Goal: Task Accomplishment & Management: Complete application form

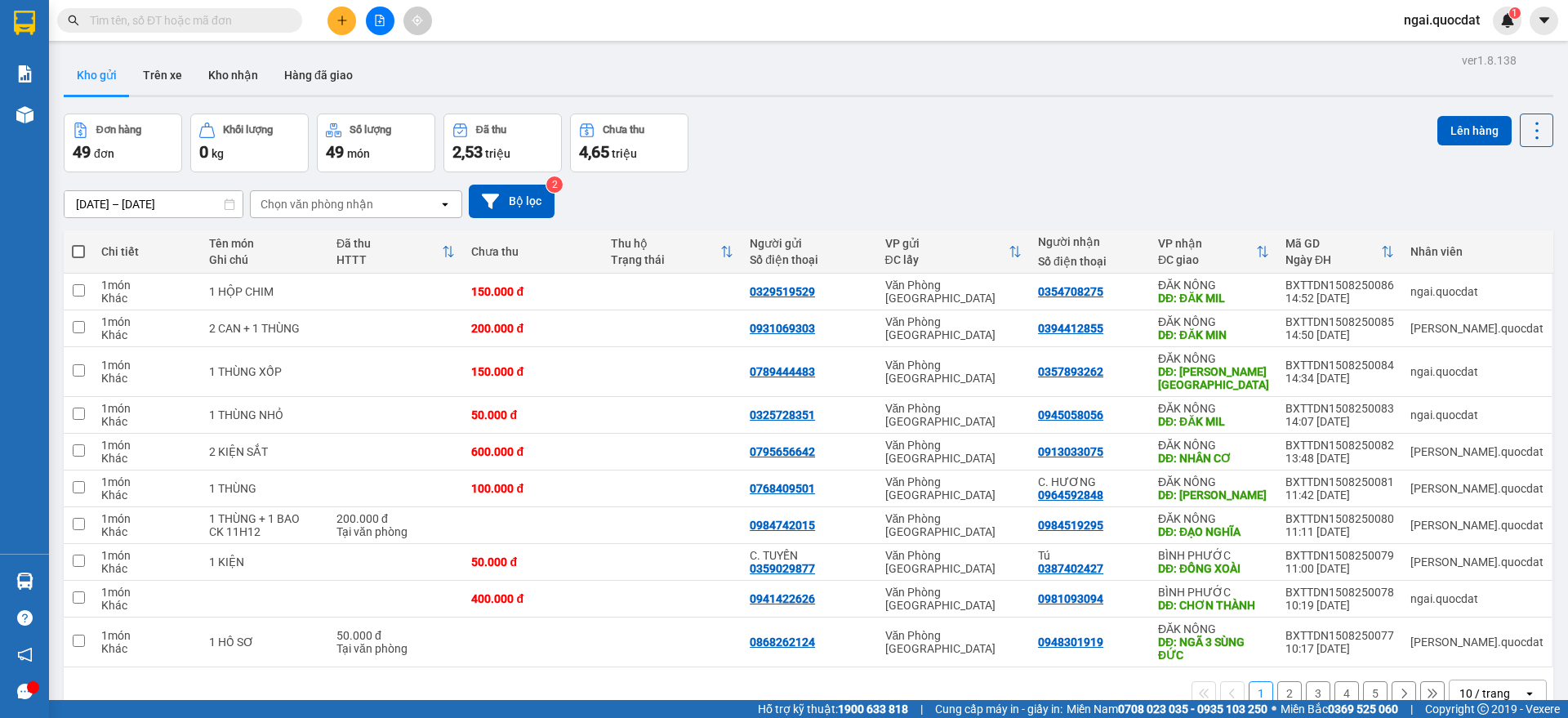
click at [319, 20] on div at bounding box center [379, 21] width 123 height 29
click at [328, 17] on button at bounding box center [341, 21] width 29 height 29
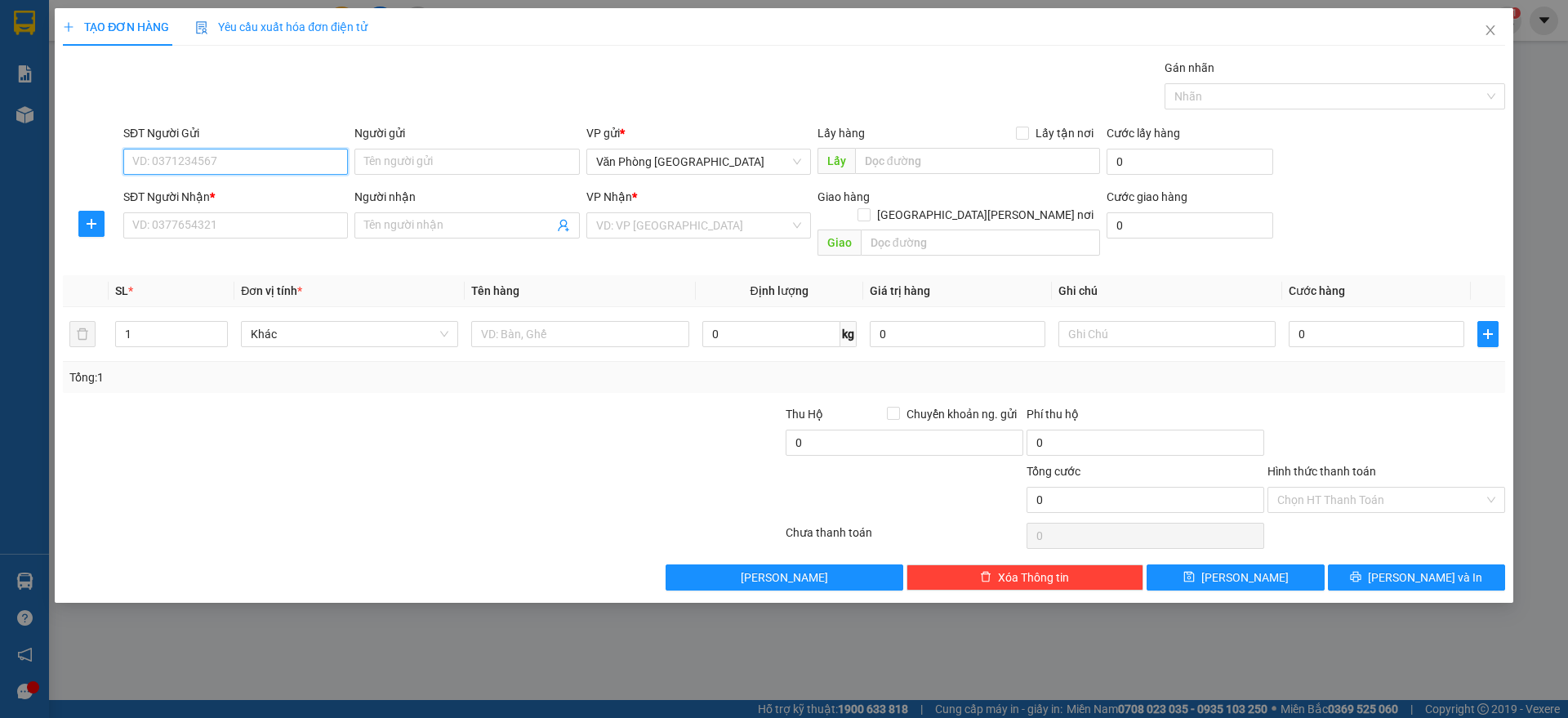
click at [248, 165] on input "SĐT Người Gửi" at bounding box center [236, 161] width 224 height 26
click at [229, 186] on div "0946636252" at bounding box center [236, 194] width 205 height 18
type input "0946636252"
click at [211, 222] on input "SĐT Người Nhận *" at bounding box center [236, 224] width 224 height 26
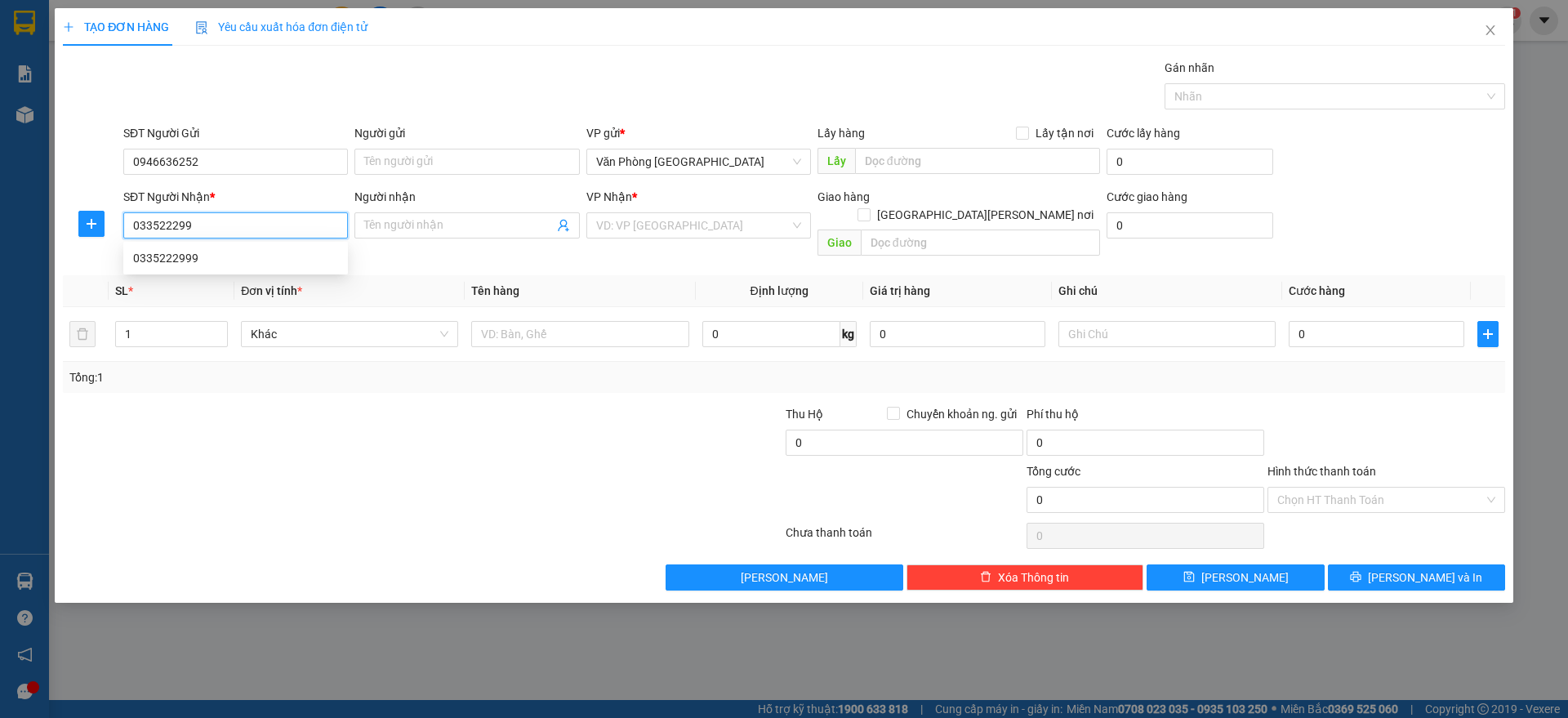
type input "0335222999"
click at [235, 258] on div "0335222999" at bounding box center [236, 258] width 205 height 18
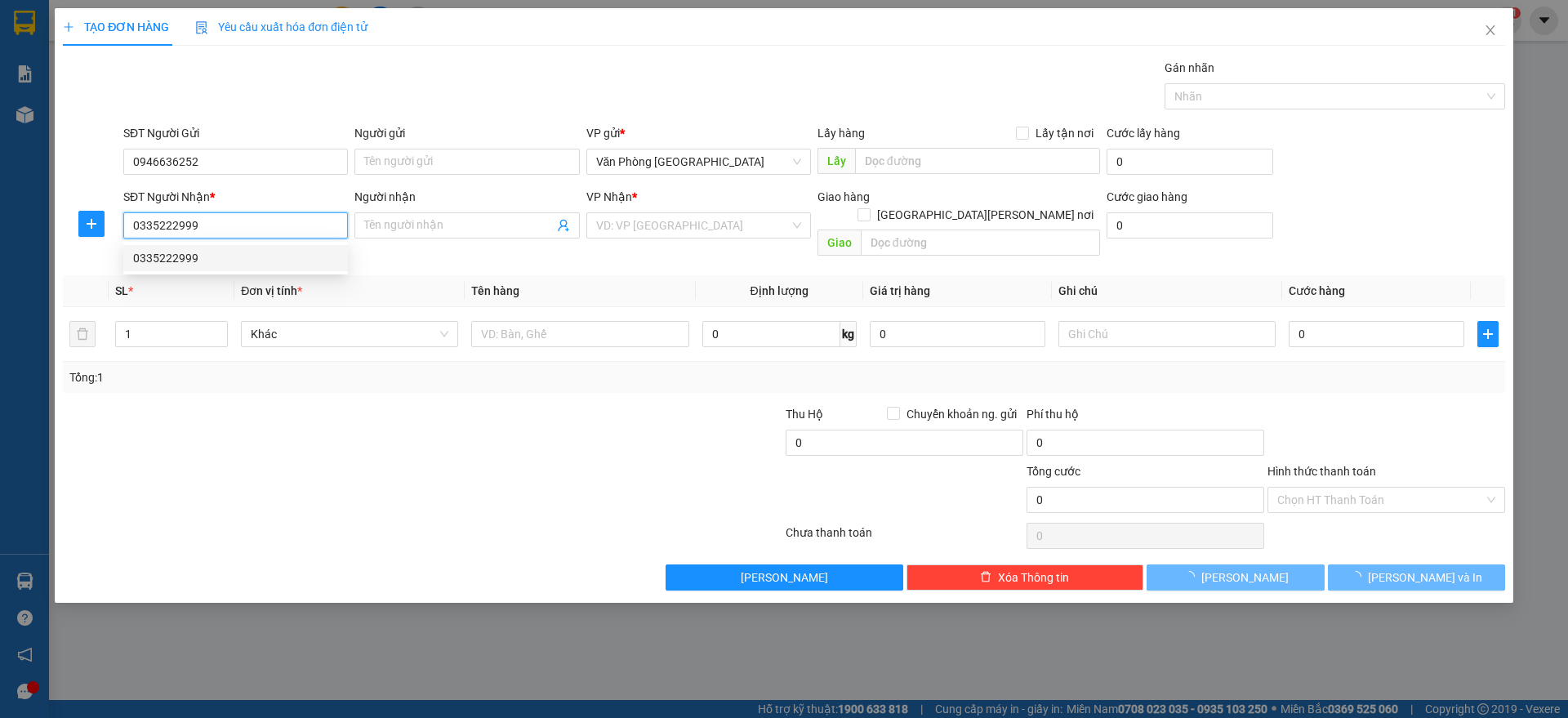
type input "[PERSON_NAME][GEOGRAPHIC_DATA]"
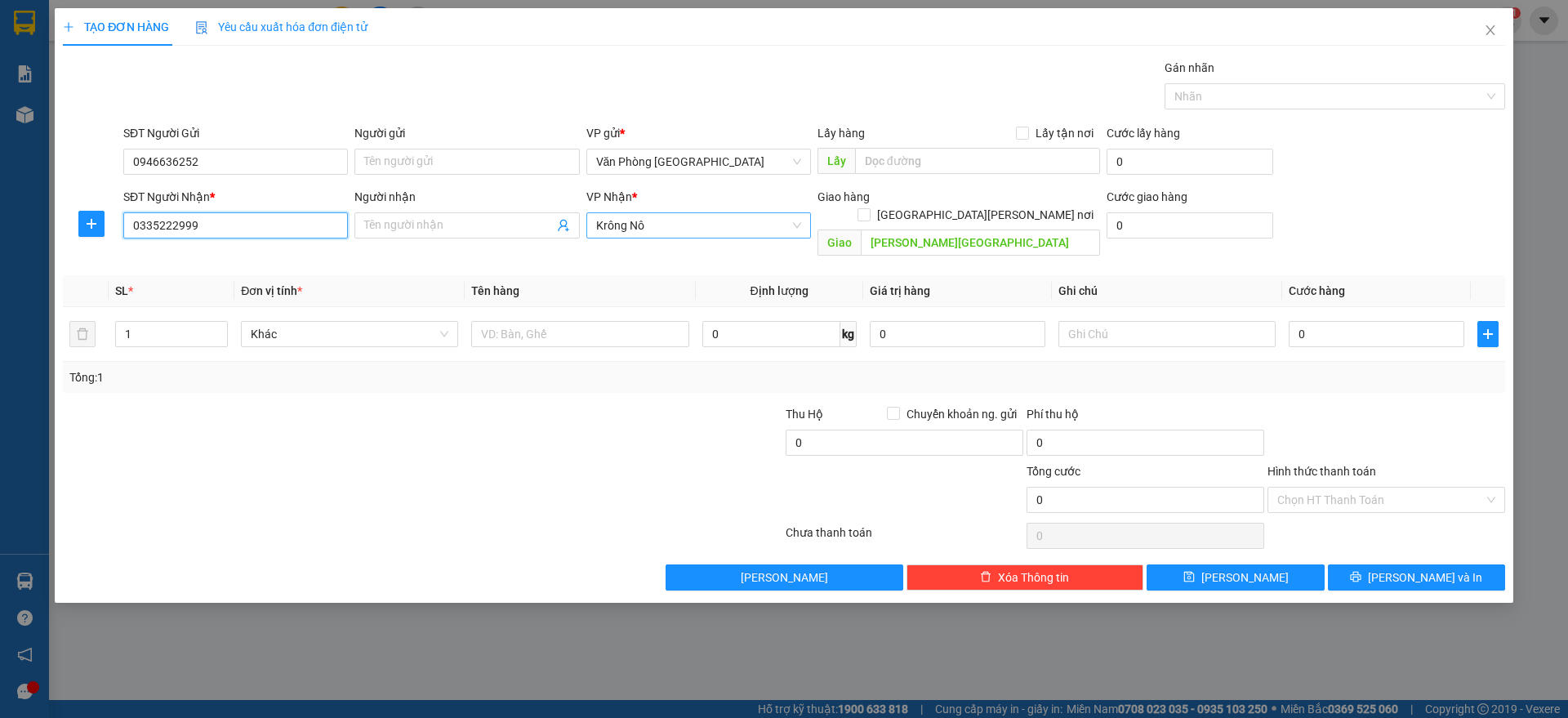
click at [661, 223] on span "Krông Nô" at bounding box center [699, 225] width 205 height 25
type input "0335222999"
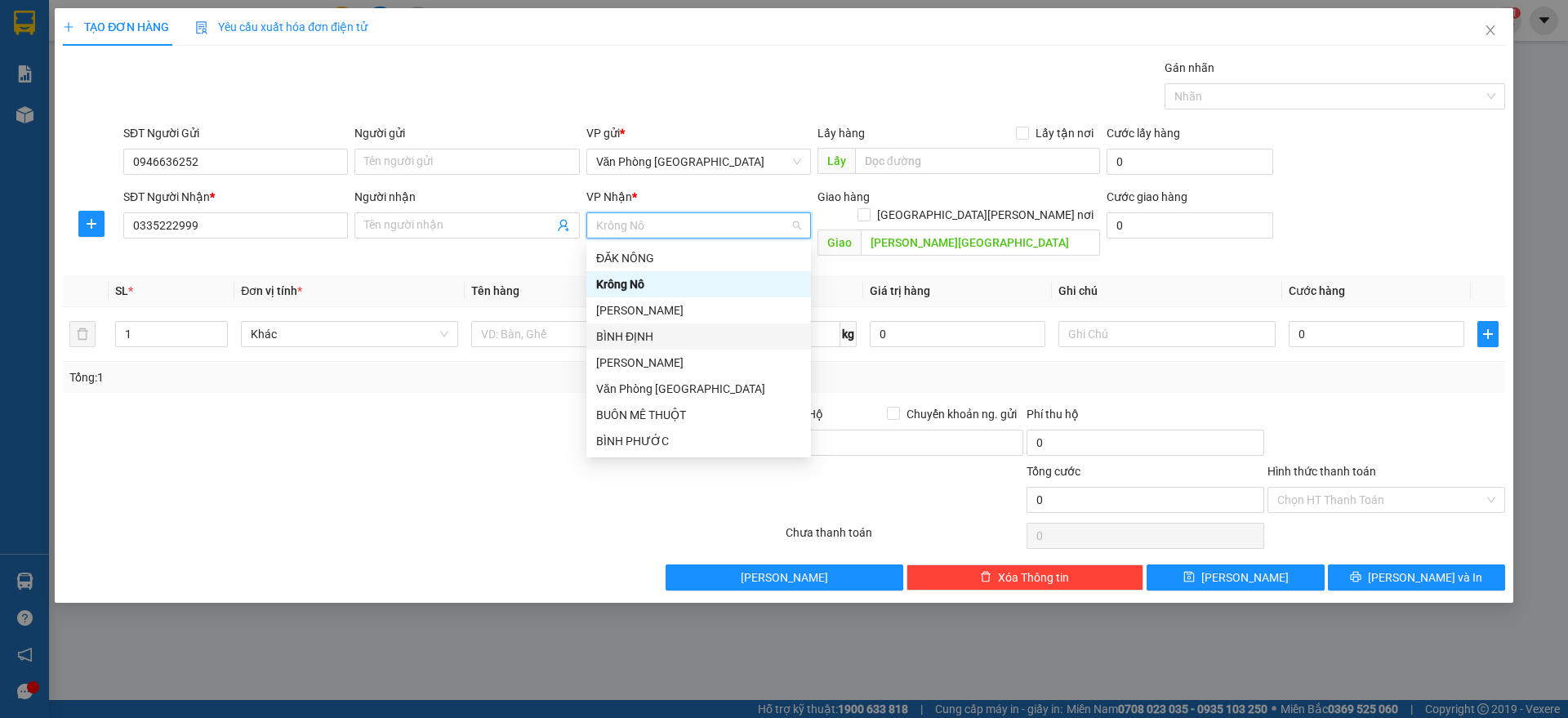
scroll to position [52, 0]
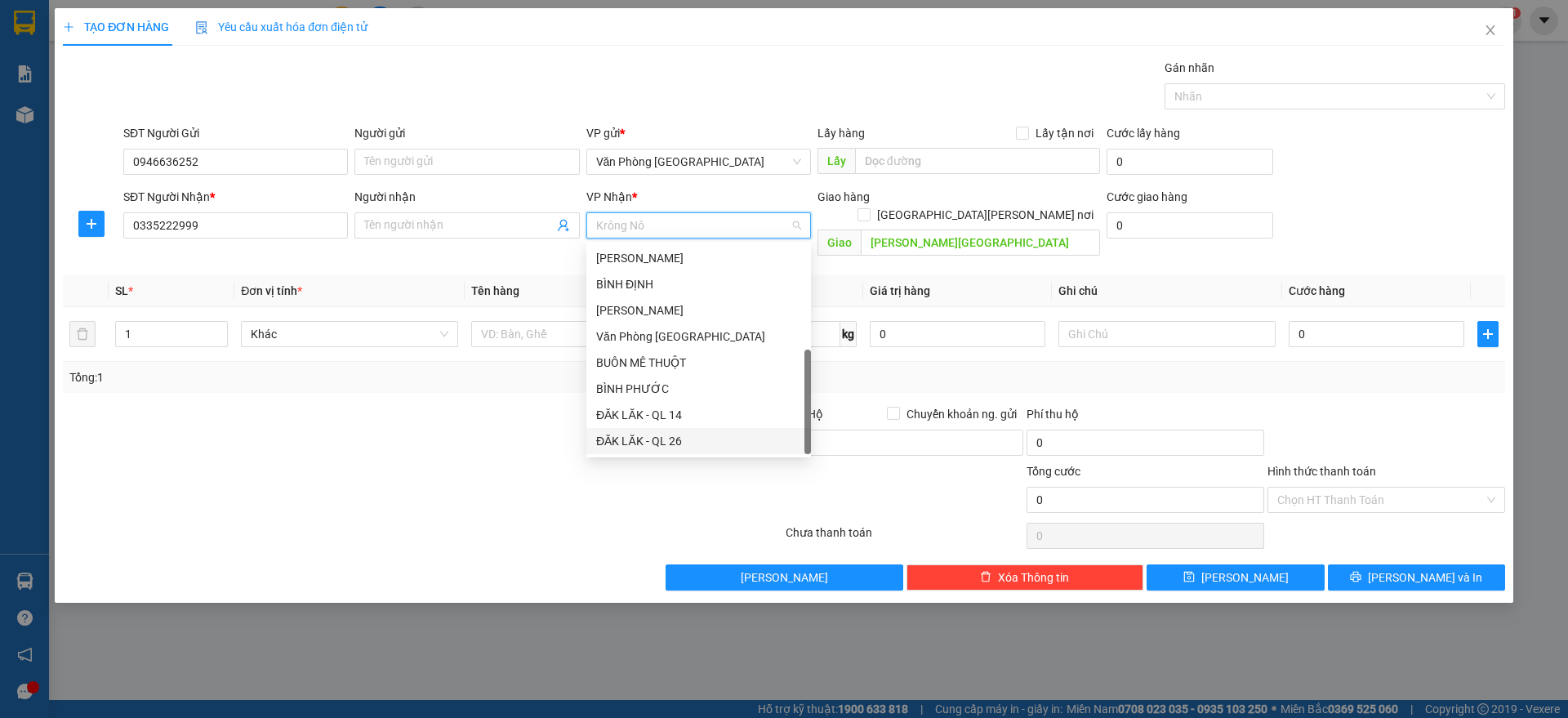
click at [681, 437] on div "ĐĂK LĂK - QL 26" at bounding box center [699, 440] width 205 height 18
click at [699, 438] on div "ĐĂK LĂK - QL 26" at bounding box center [699, 440] width 205 height 18
click at [667, 441] on div "ĐĂK LĂK - QL 26" at bounding box center [699, 440] width 205 height 18
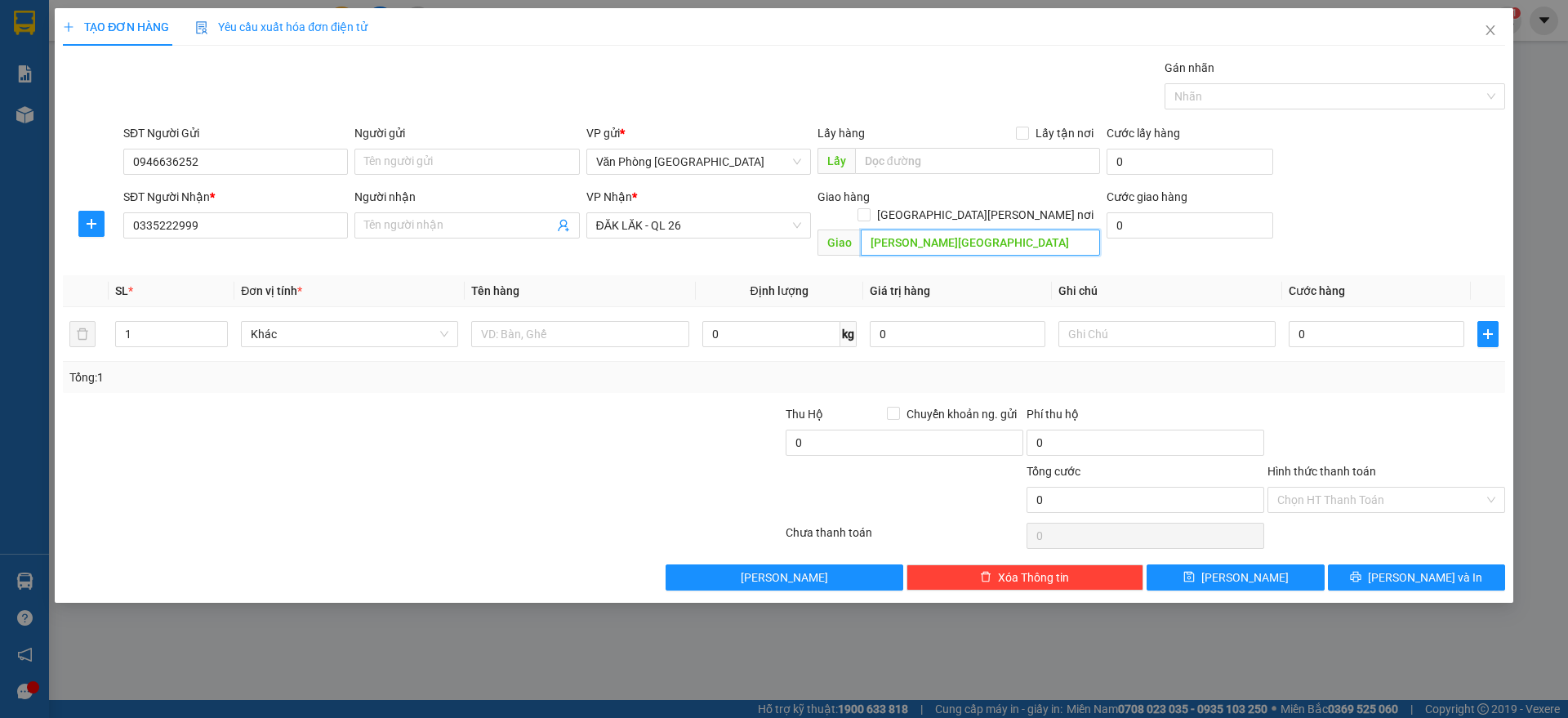
click at [965, 229] on input "[PERSON_NAME][GEOGRAPHIC_DATA]" at bounding box center [980, 242] width 240 height 26
paste input "Ơ"
paste input "ƯƠC"
paste input "ỚC"
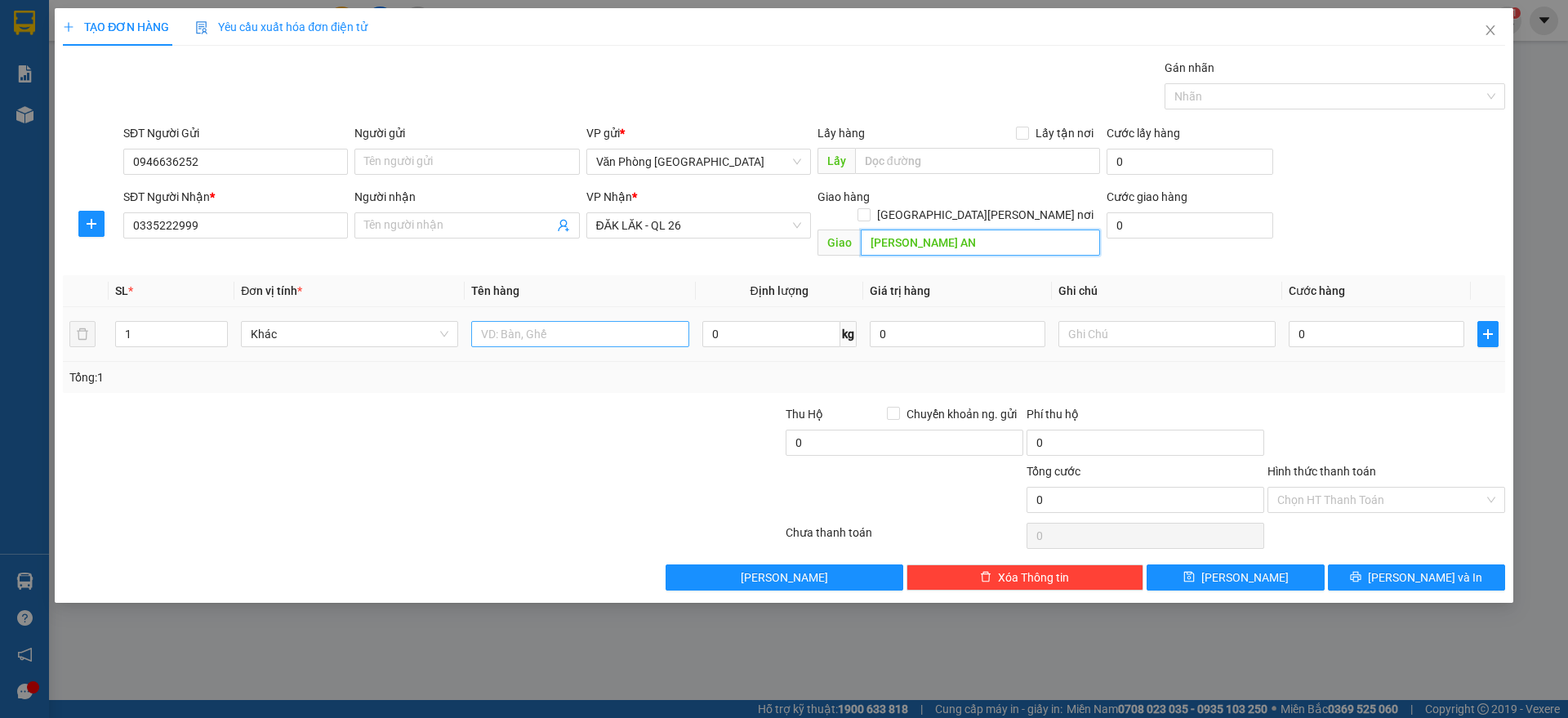
type input "[PERSON_NAME] AN"
click at [543, 324] on input "text" at bounding box center [580, 334] width 218 height 26
click at [1491, 16] on span "Close" at bounding box center [1491, 31] width 46 height 46
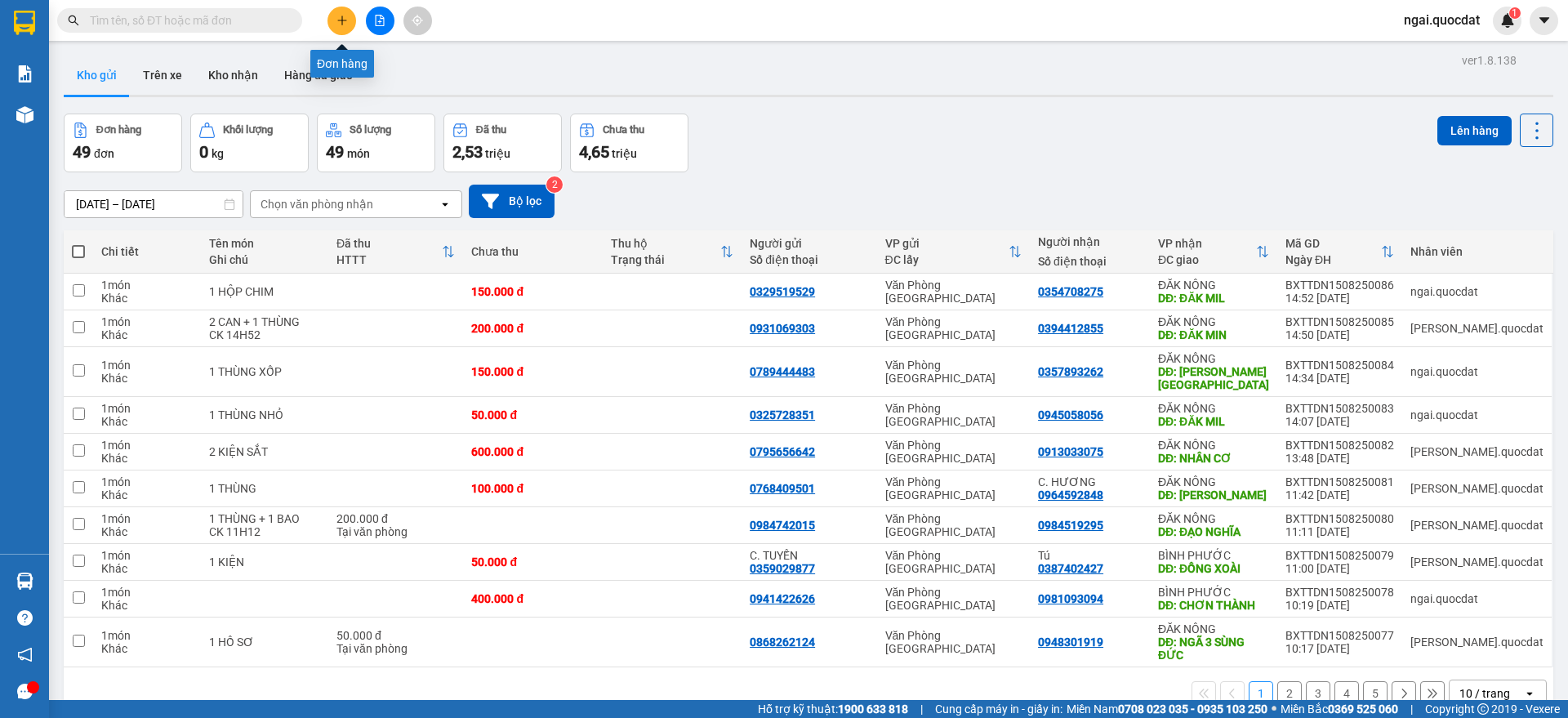
click at [331, 14] on button at bounding box center [341, 21] width 29 height 29
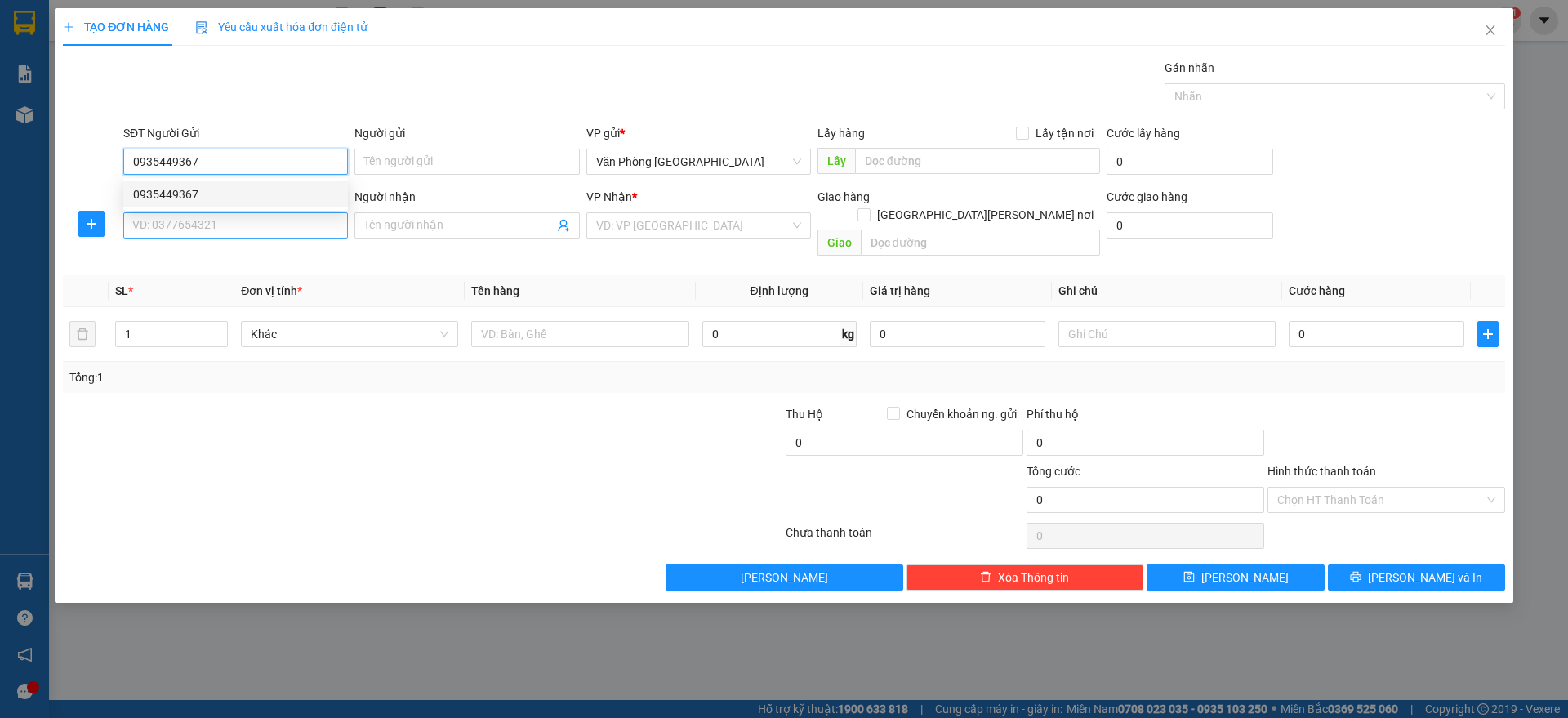
type input "0935449367"
click at [223, 218] on input "SĐT Người Nhận *" at bounding box center [236, 224] width 224 height 26
click at [223, 200] on div "SĐT Người Nhận *" at bounding box center [236, 197] width 224 height 18
click at [223, 212] on input "SĐT Người Nhận *" at bounding box center [236, 224] width 224 height 26
click at [228, 233] on input "SĐT Người Nhận *" at bounding box center [236, 224] width 224 height 26
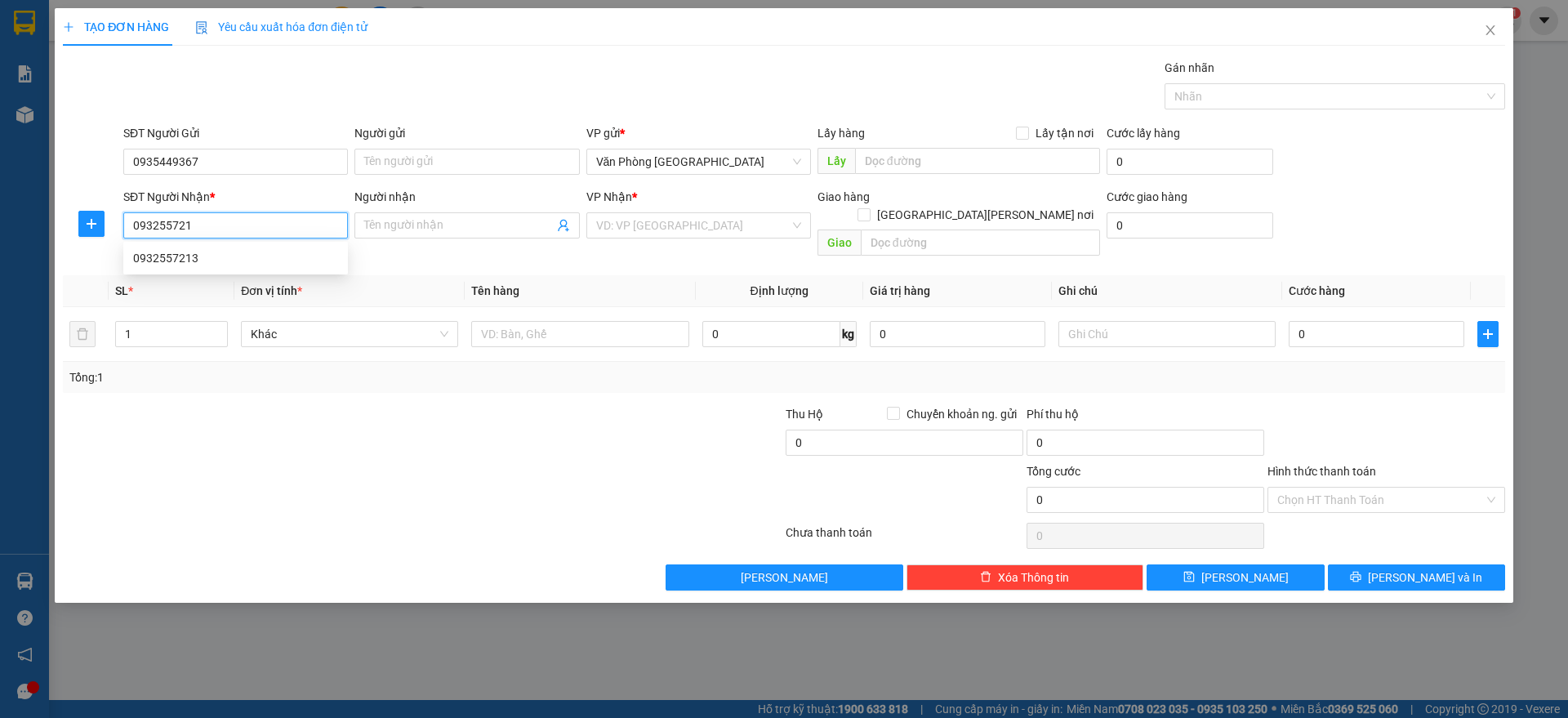
type input "0932557213"
click at [238, 249] on div "0932557213" at bounding box center [236, 258] width 205 height 18
type input "NHÂN CƠ"
type input "0932557213"
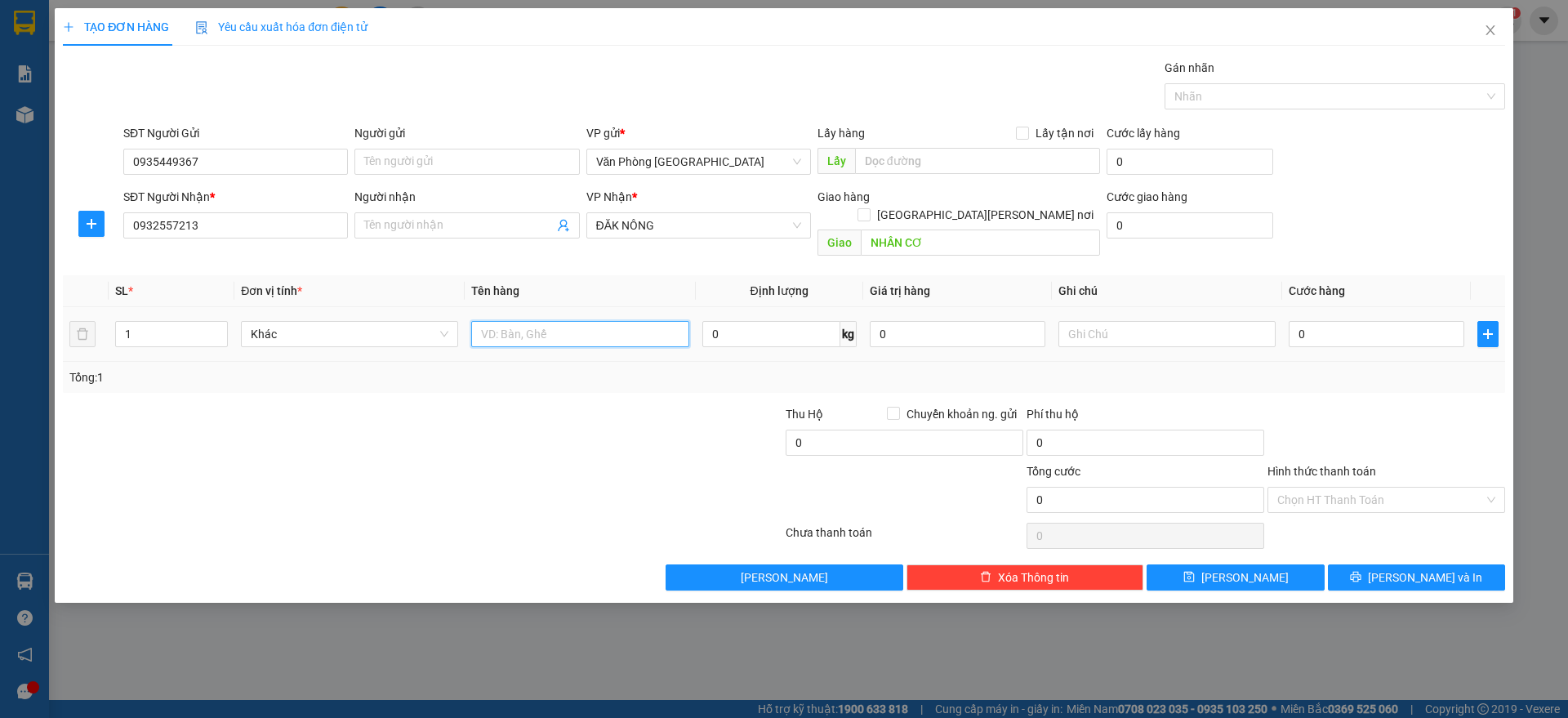
click at [551, 321] on input "text" at bounding box center [580, 334] width 218 height 26
type input "2"
paste input "ÙNG"
type input "1 THÙNG"
click at [1427, 323] on input "0" at bounding box center [1377, 334] width 176 height 26
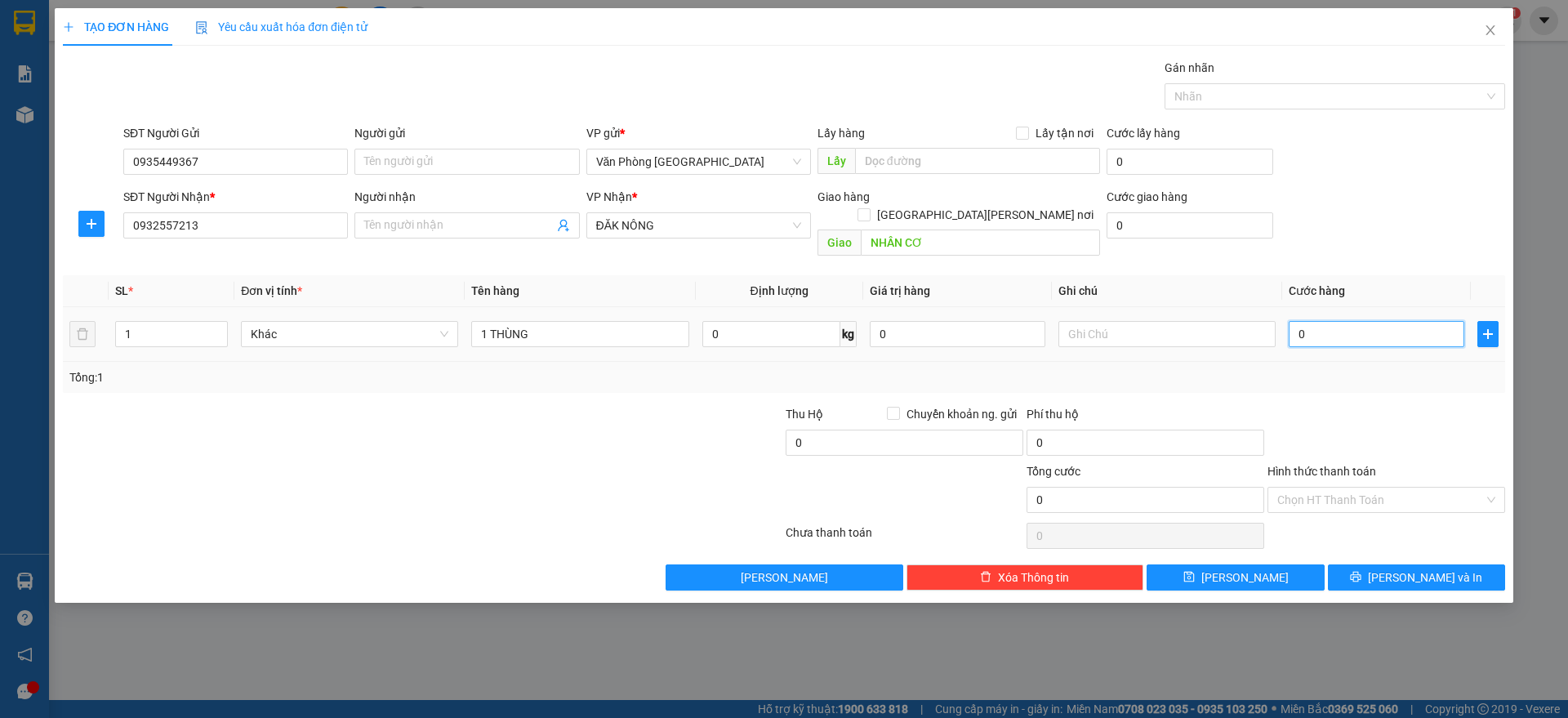
type input "5"
type input "50"
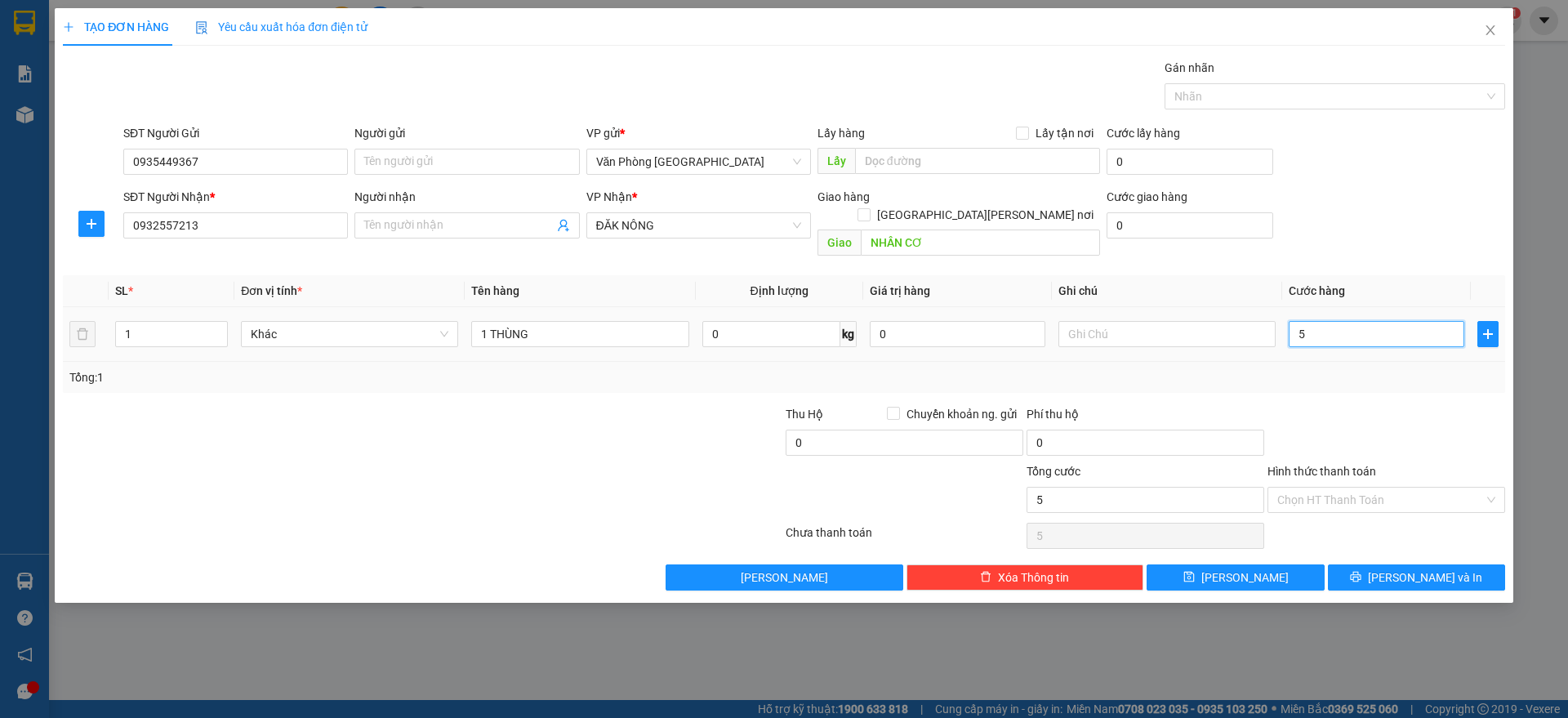
type input "50"
type input "500"
type input "5.000"
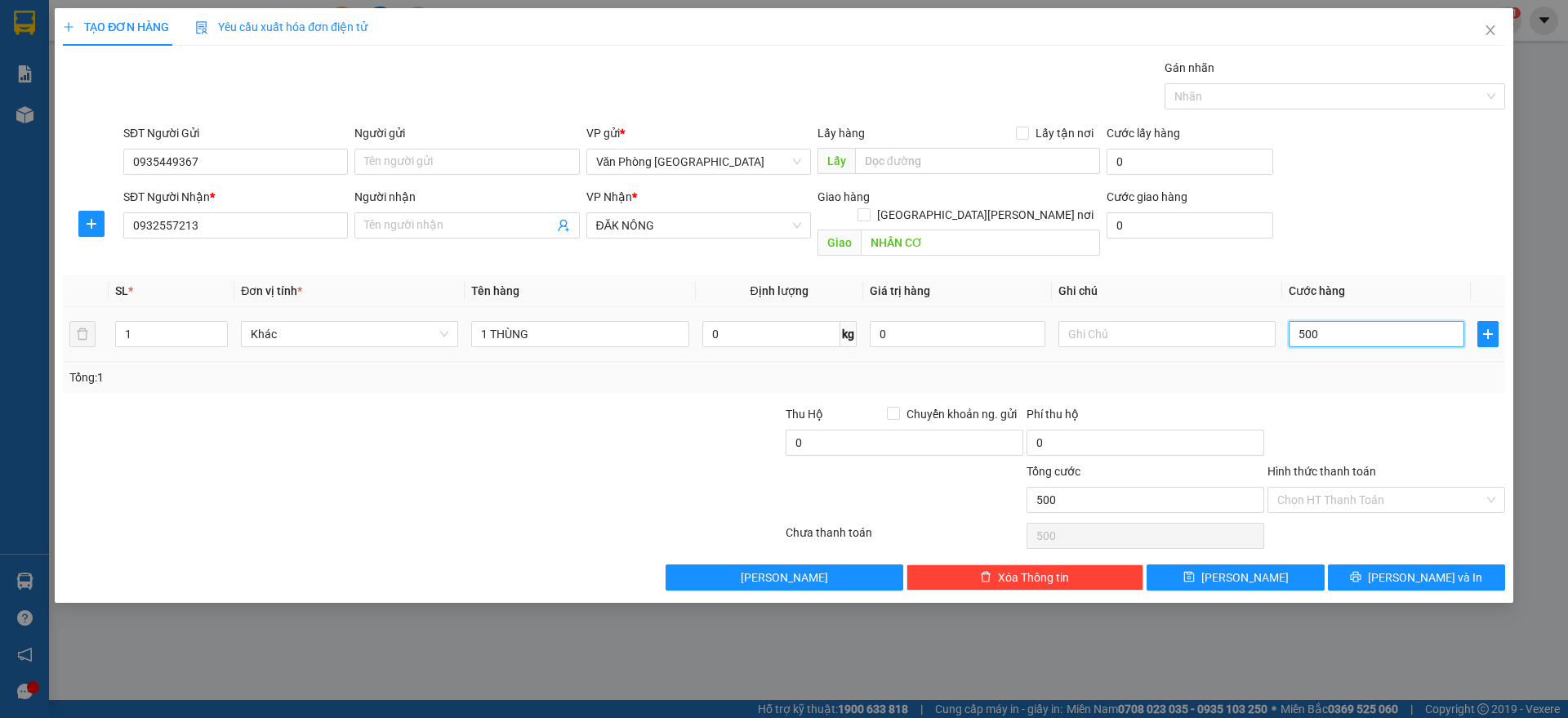
type input "5.000"
type input "50.000"
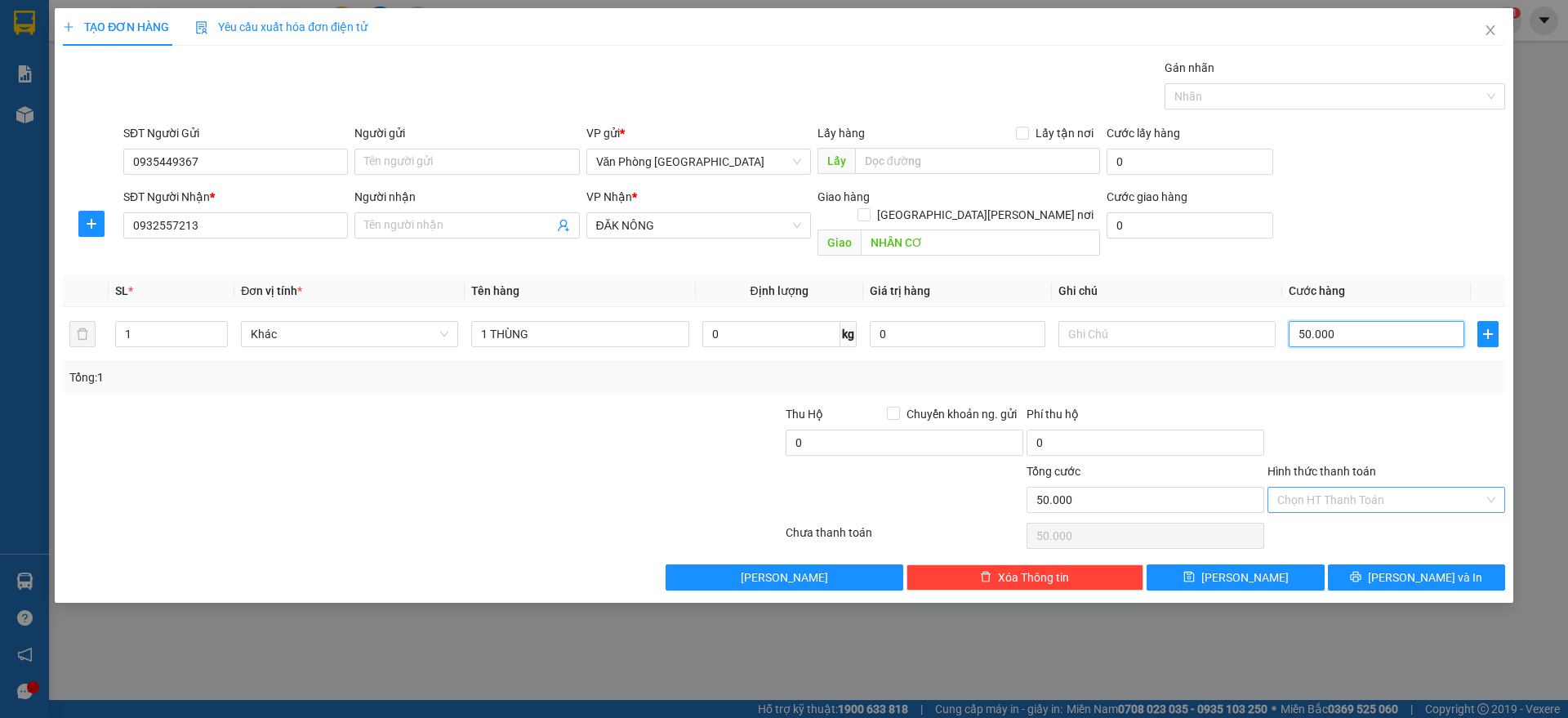
type input "50.000"
click at [1373, 488] on input "Hình thức thanh toán" at bounding box center [1381, 500] width 206 height 25
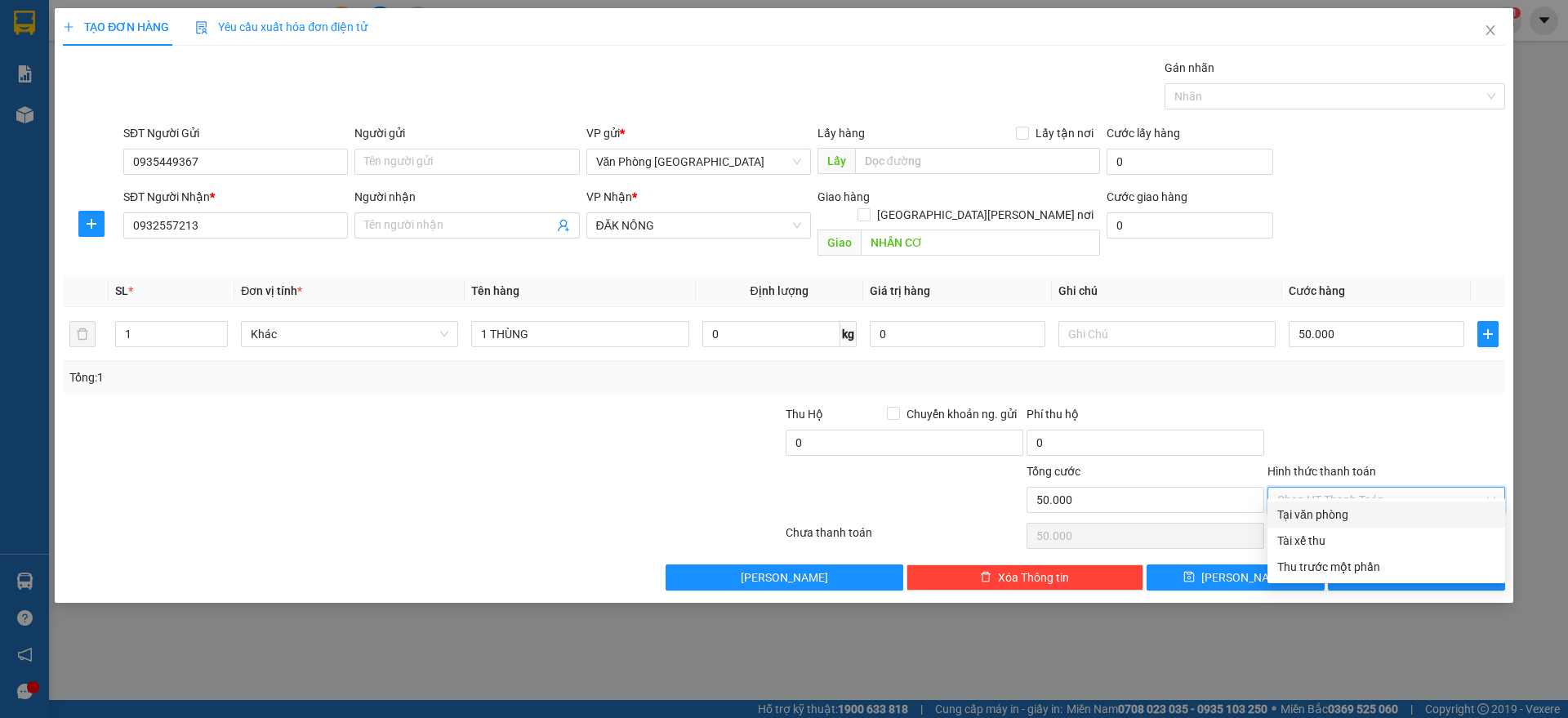
click at [1336, 507] on div "Tại văn phòng" at bounding box center [1386, 514] width 218 height 18
type input "0"
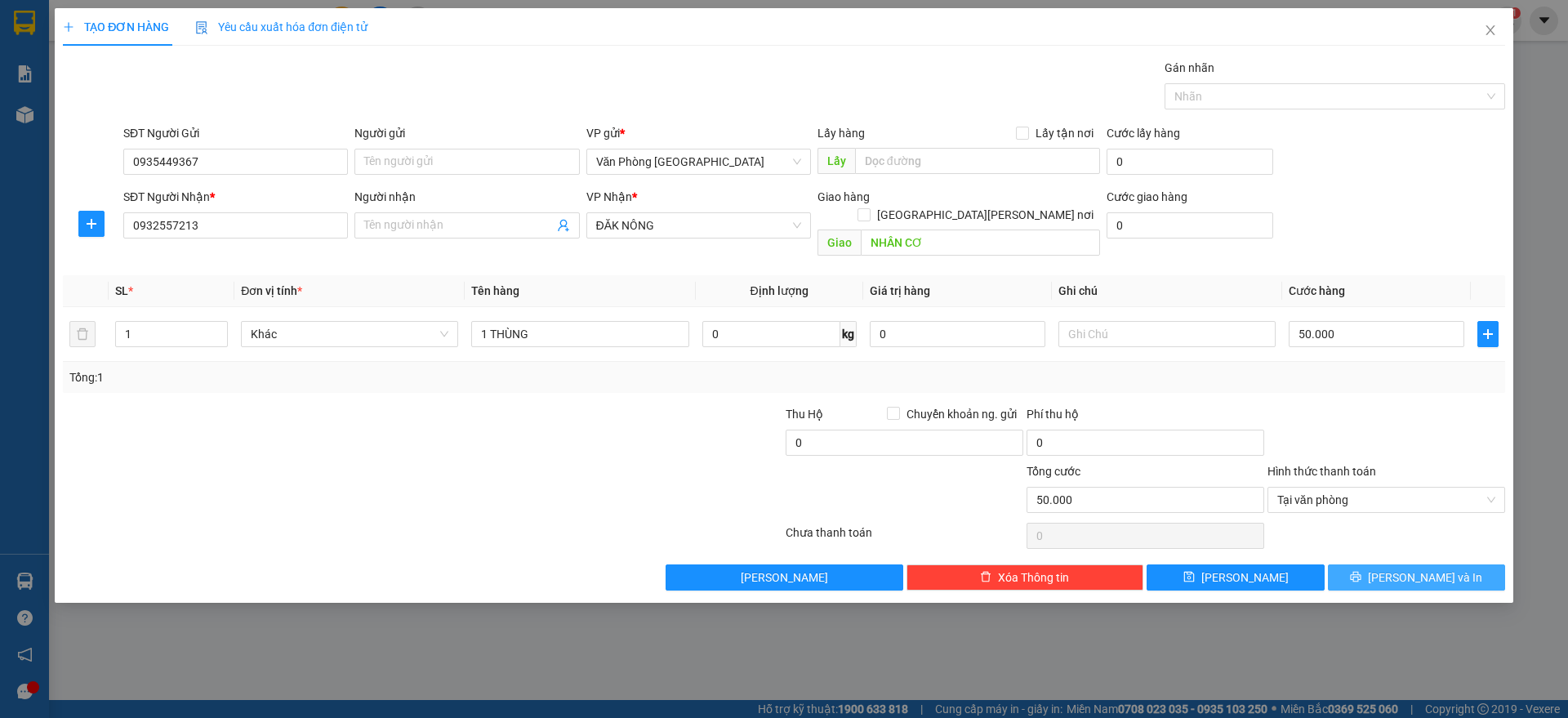
click at [1422, 565] on button "[PERSON_NAME] và In" at bounding box center [1417, 577] width 177 height 26
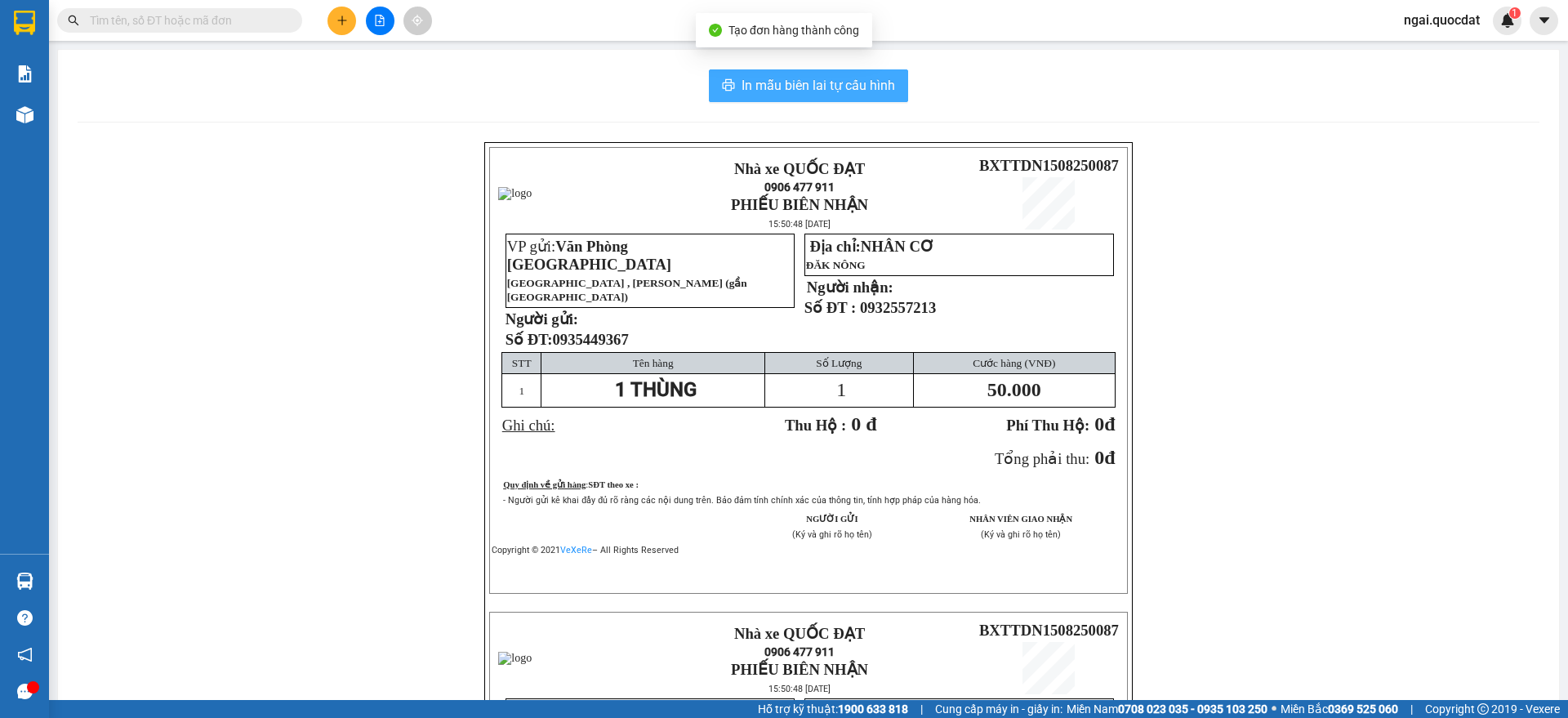
click at [744, 84] on span "In mẫu biên lai tự cấu hình" at bounding box center [818, 85] width 153 height 20
